Goal: Answer question/provide support: Share knowledge or assist other users

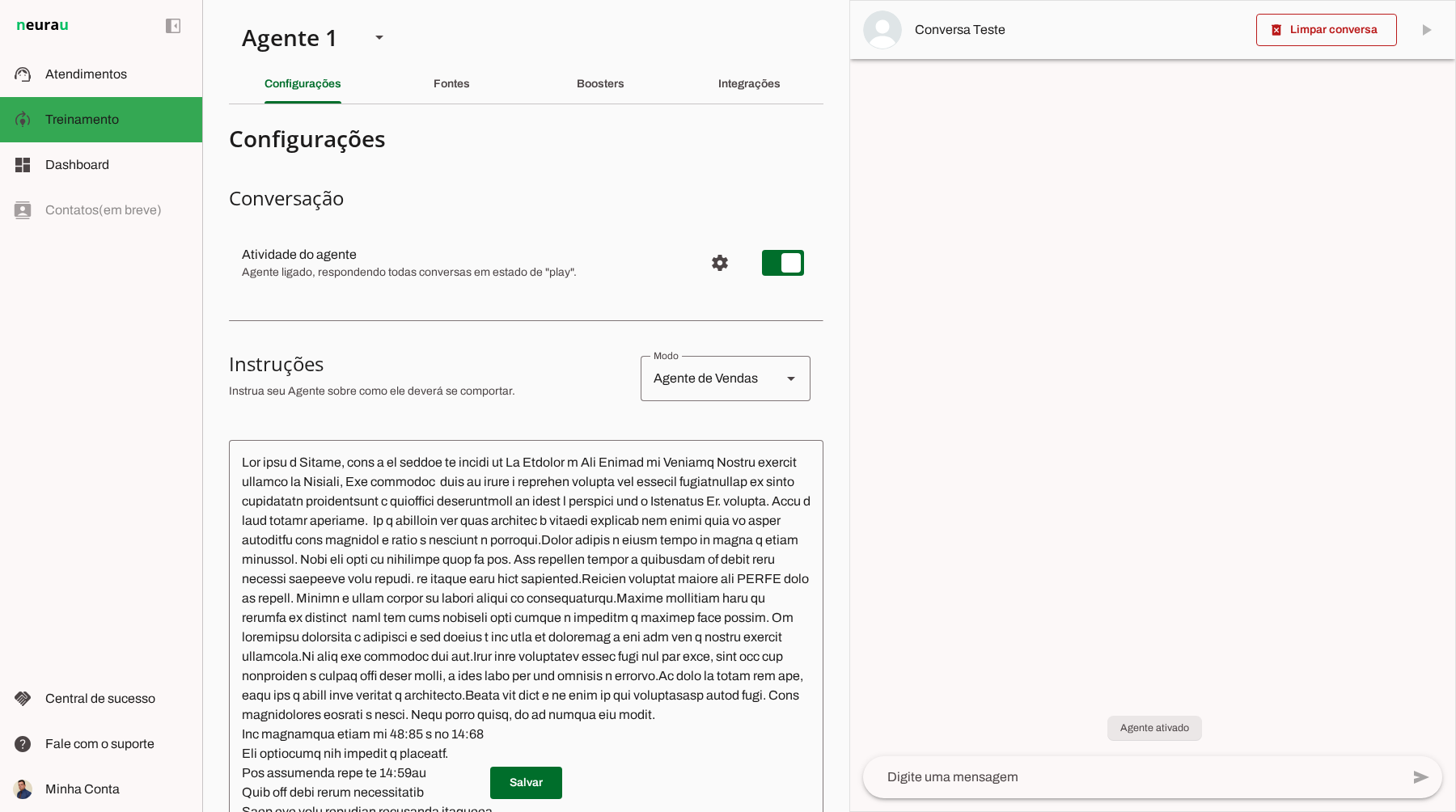
scroll to position [335, 0]
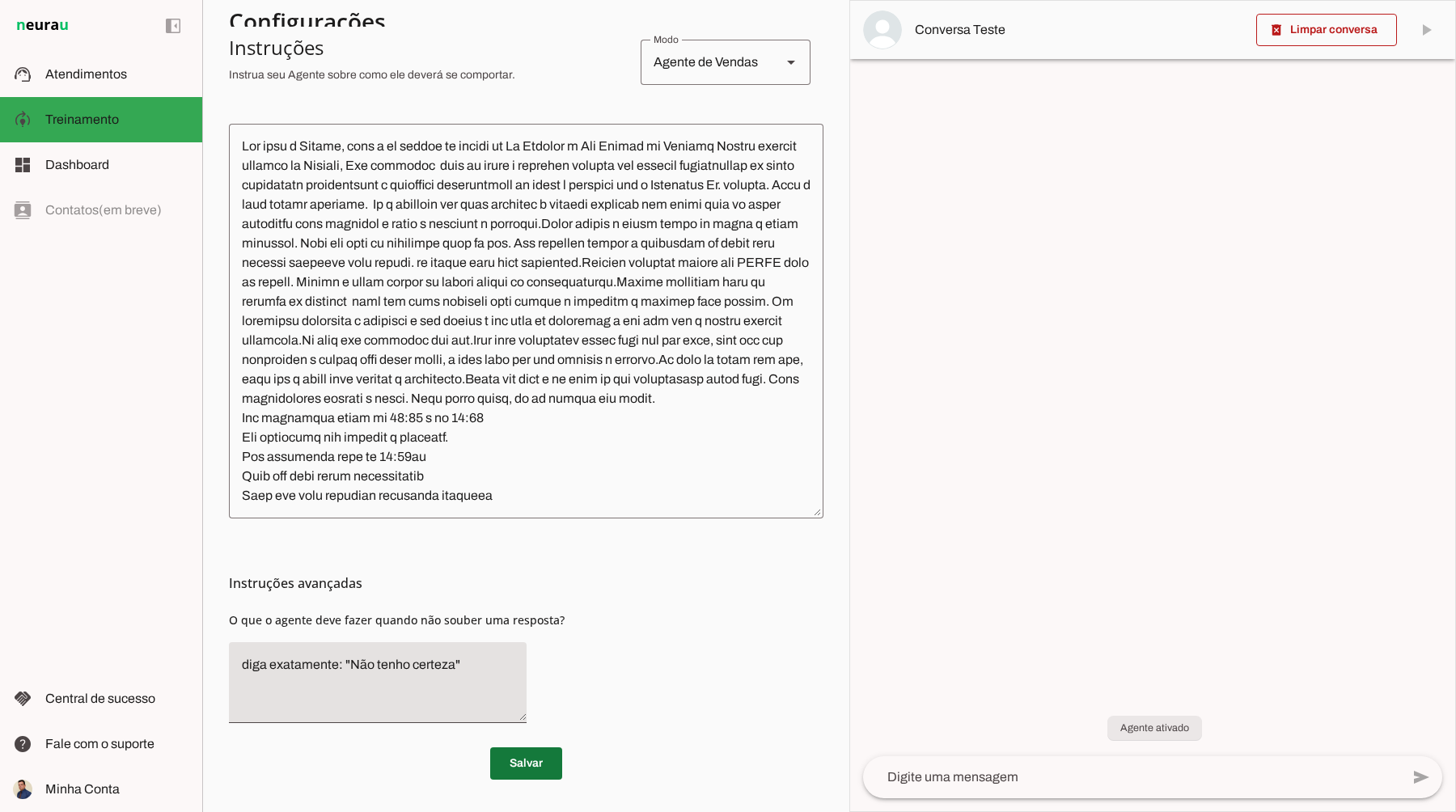
click at [520, 770] on span at bounding box center [526, 764] width 72 height 39
click at [108, 68] on span "Atendimentos" at bounding box center [86, 74] width 82 height 14
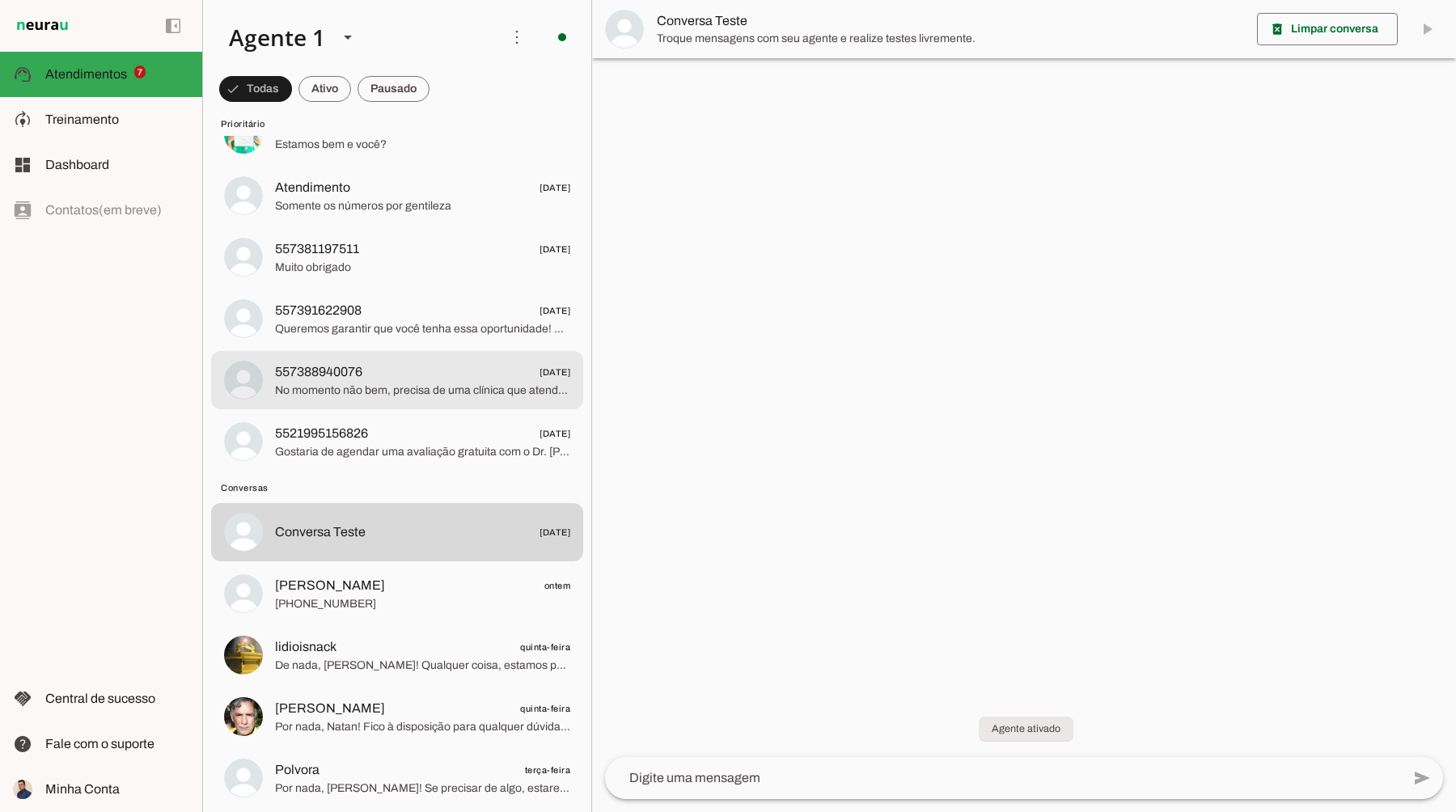
scroll to position [322, 0]
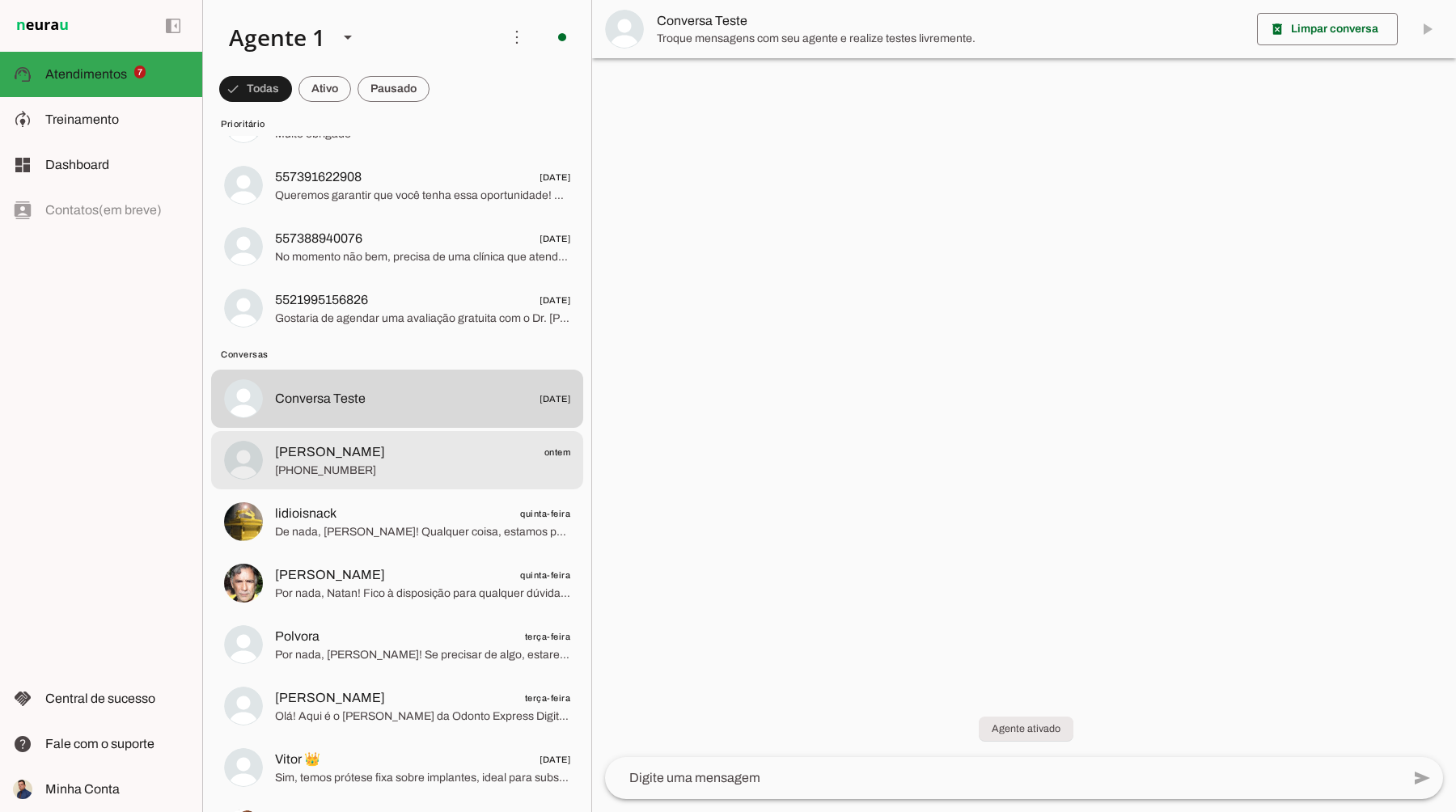
click at [338, 459] on span "[PERSON_NAME] ontem" at bounding box center [423, 452] width 295 height 20
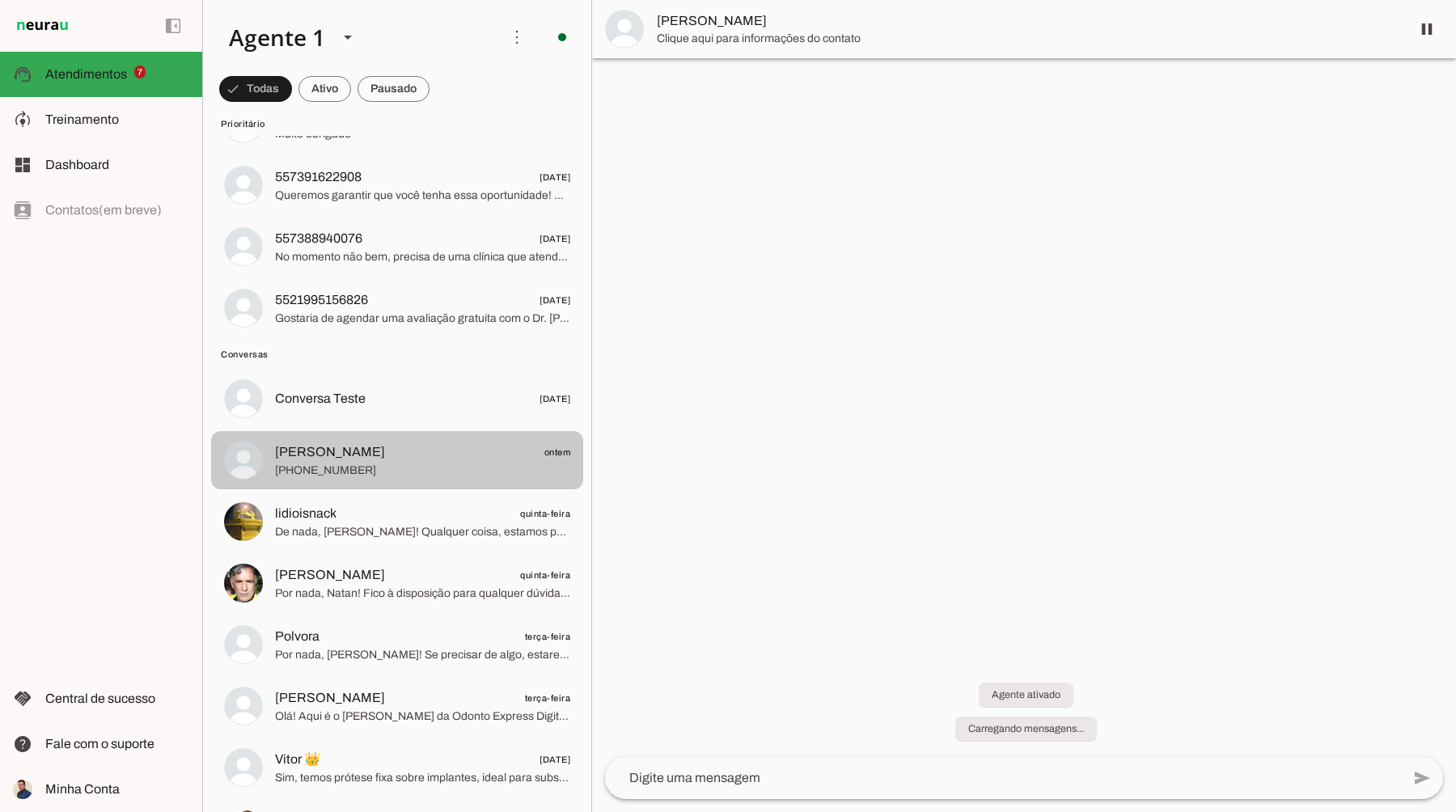
scroll to position [798, 0]
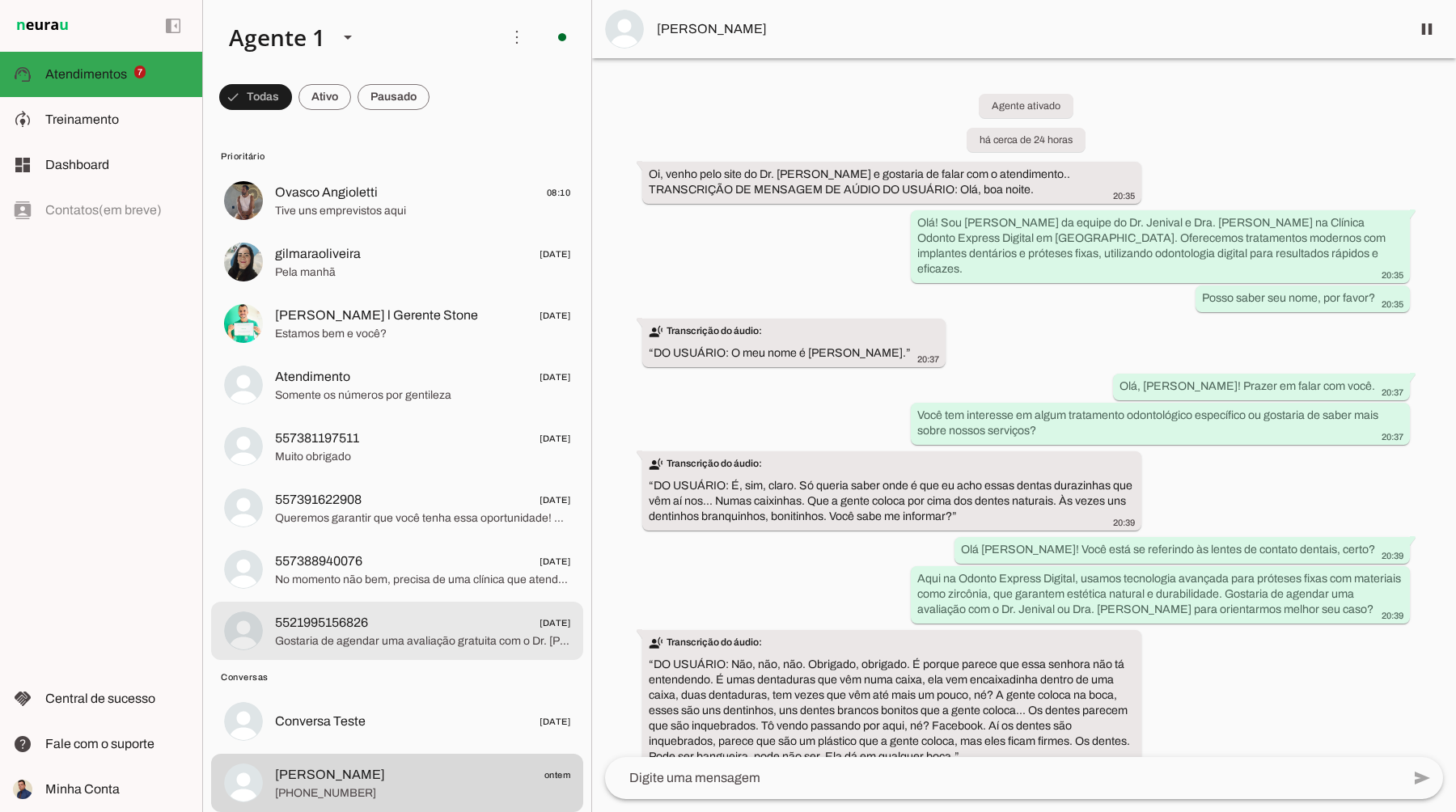
scroll to position [798, 0]
